Goal: Find contact information: Find contact information

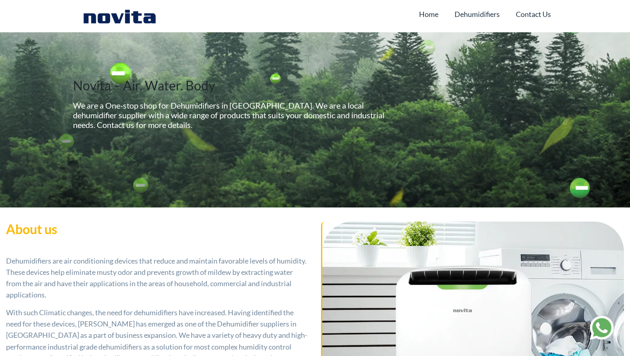
click at [284, 129] on h5 "We are a One-stop shop for Dehumidifiers in Dubai. We are a local dehumidifier …" at bounding box center [232, 114] width 318 height 29
click at [554, 6] on div "Home Dehumidifiers Contact Us" at bounding box center [315, 15] width 484 height 19
click at [539, 12] on link "Contact Us" at bounding box center [533, 13] width 35 height 15
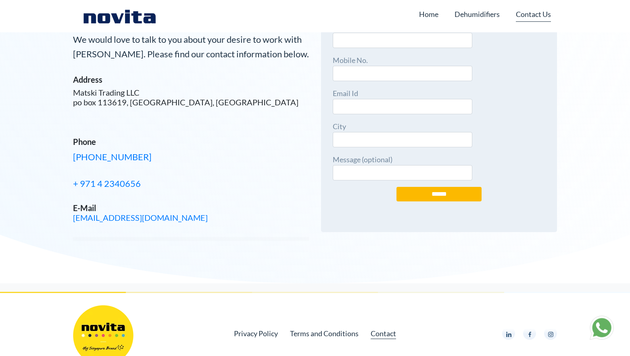
scroll to position [43, 0]
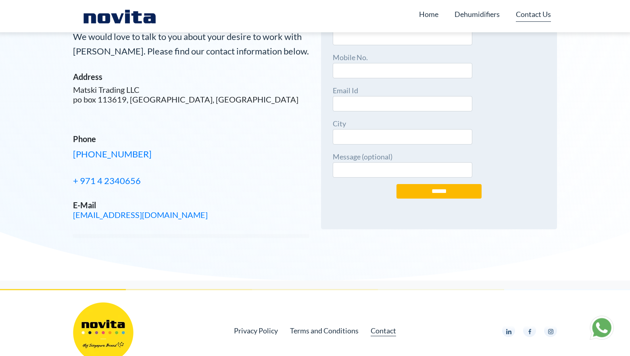
drag, startPoint x: 189, startPoint y: 151, endPoint x: 232, endPoint y: 145, distance: 43.6
click at [111, 146] on div "Address Matski Trading LLC [GEOGRAPHIC_DATA] Phone [PHONE_NUMBER] + [PHONE_NUMB…" at bounding box center [191, 146] width 236 height 148
click at [234, 145] on div "Address Matski Trading LLC [GEOGRAPHIC_DATA] Phone [PHONE_NUMBER] + [PHONE_NUMB…" at bounding box center [191, 146] width 236 height 148
drag, startPoint x: 177, startPoint y: 151, endPoint x: 76, endPoint y: 159, distance: 101.5
click at [76, 159] on p "[PHONE_NUMBER]" at bounding box center [191, 154] width 236 height 15
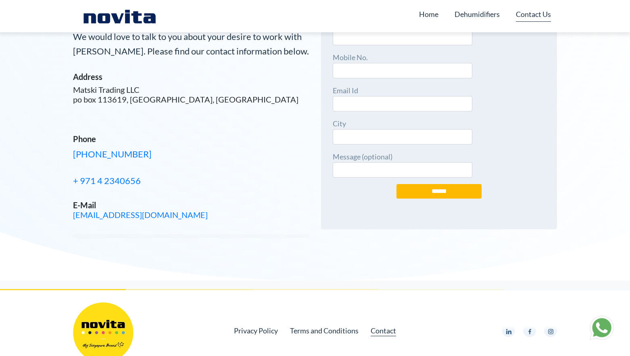
copy link "971 0521069331"
click at [207, 134] on h5 "Phone" at bounding box center [191, 139] width 236 height 10
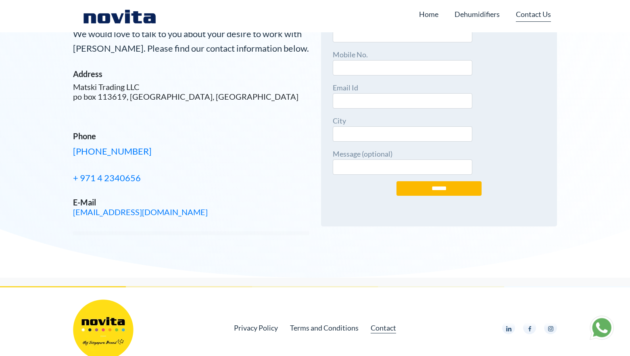
scroll to position [43, 0]
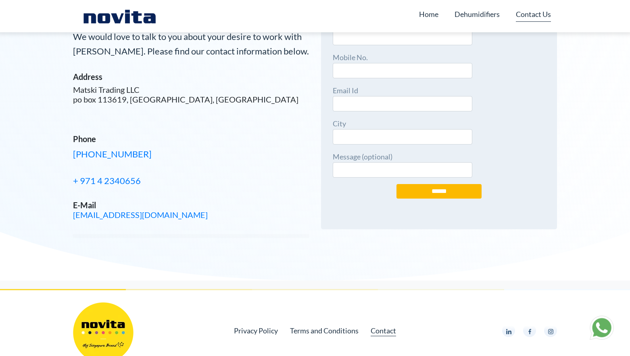
click at [261, 131] on div "Address Matski Trading LLC [GEOGRAPHIC_DATA] Phone [PHONE_NUMBER] + [PHONE_NUMB…" at bounding box center [191, 146] width 236 height 148
